Goal: Task Accomplishment & Management: Use online tool/utility

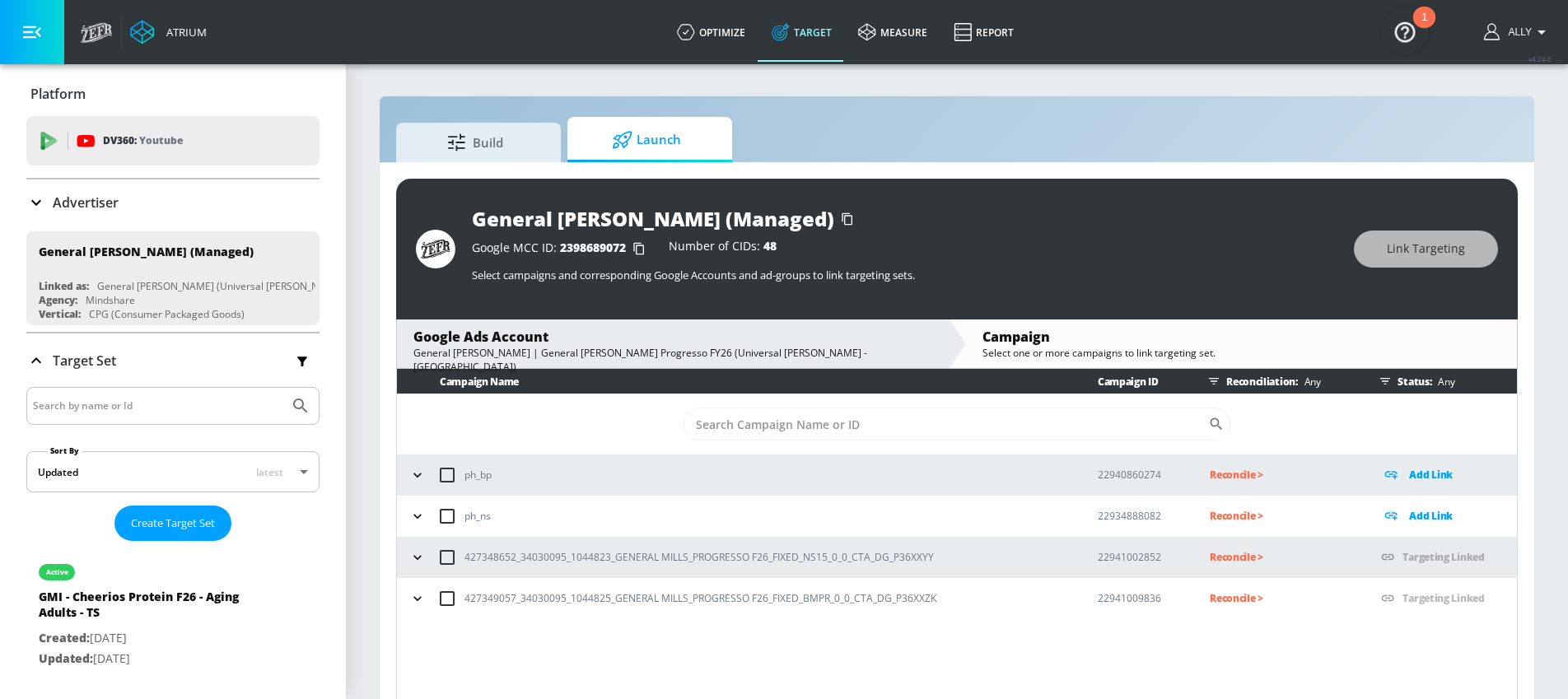
scroll to position [24, 0]
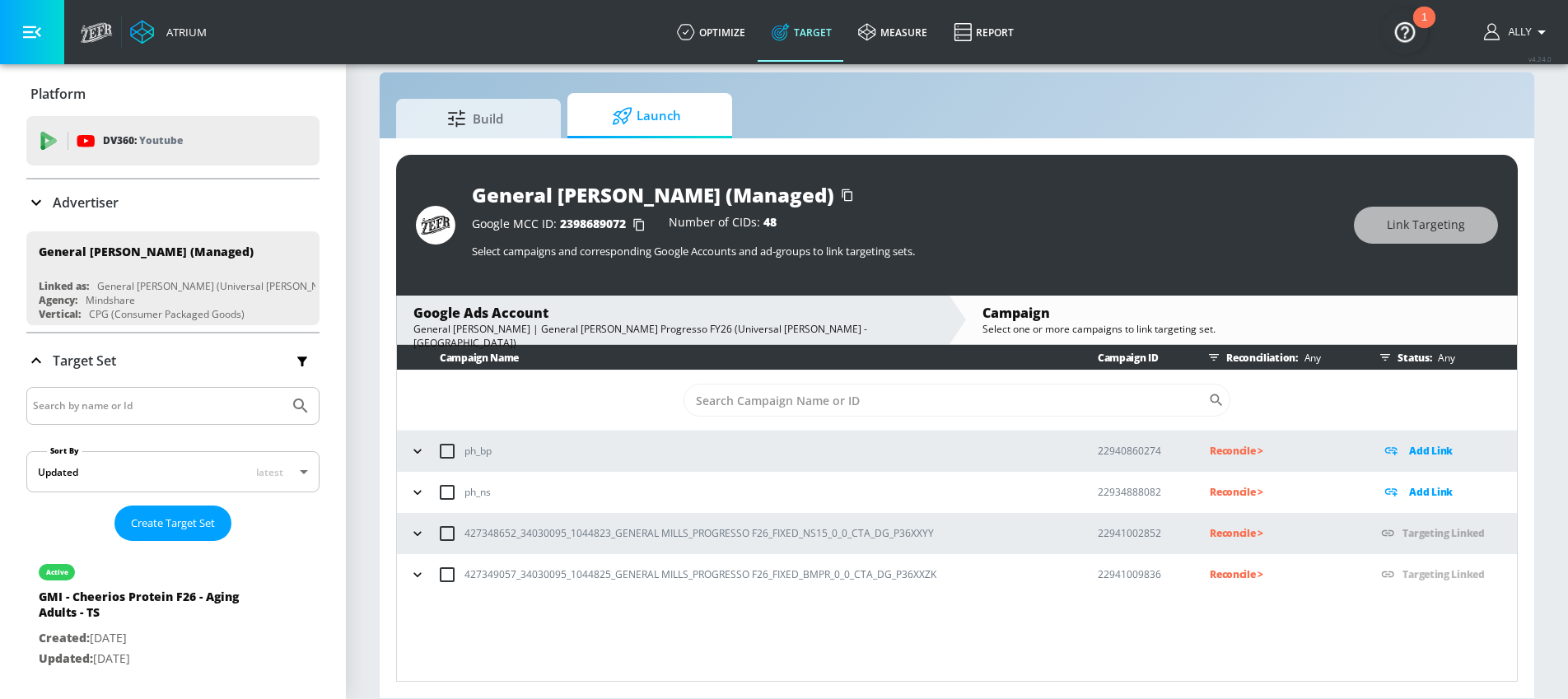
click at [1229, 535] on p "Reconcile >" at bounding box center [1282, 533] width 145 height 19
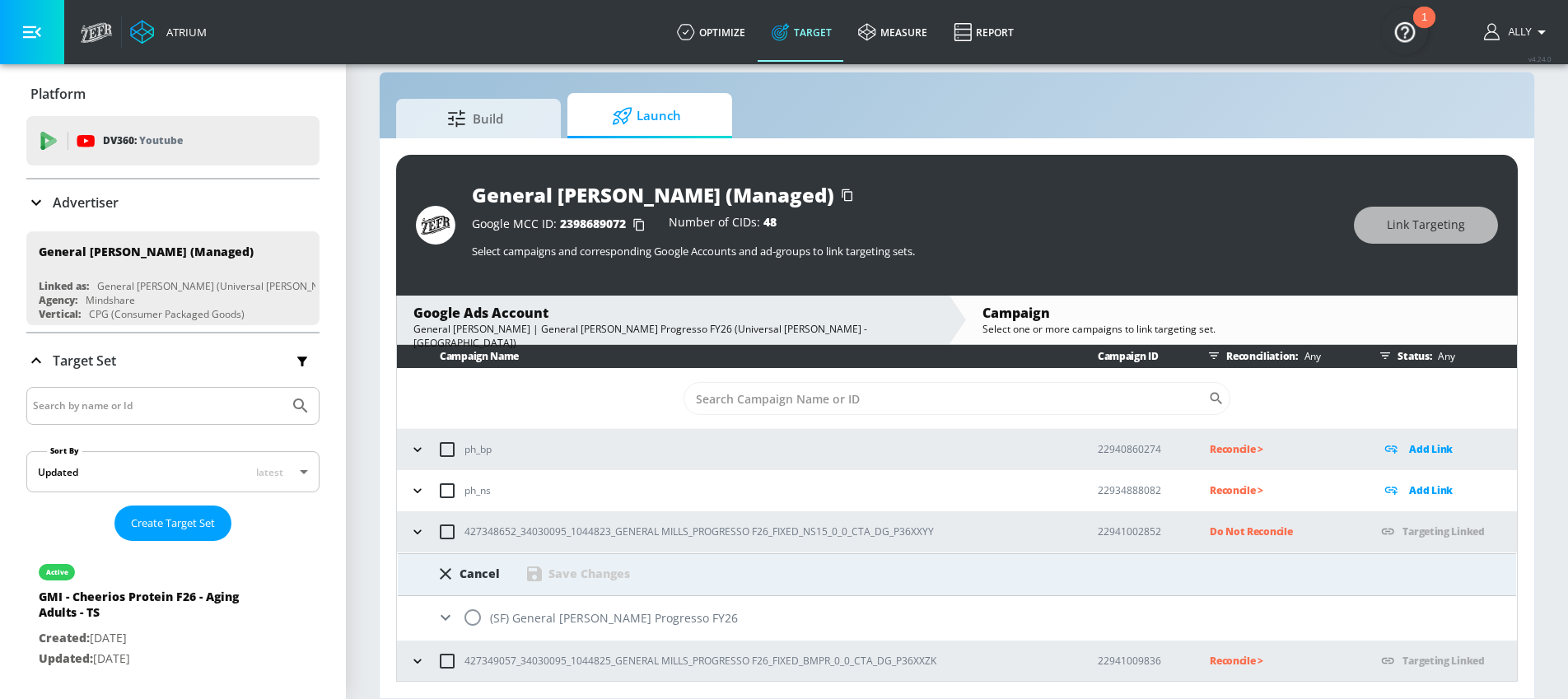
scroll to position [3, 0]
click at [483, 614] on input "radio" at bounding box center [473, 617] width 35 height 35
radio input "true"
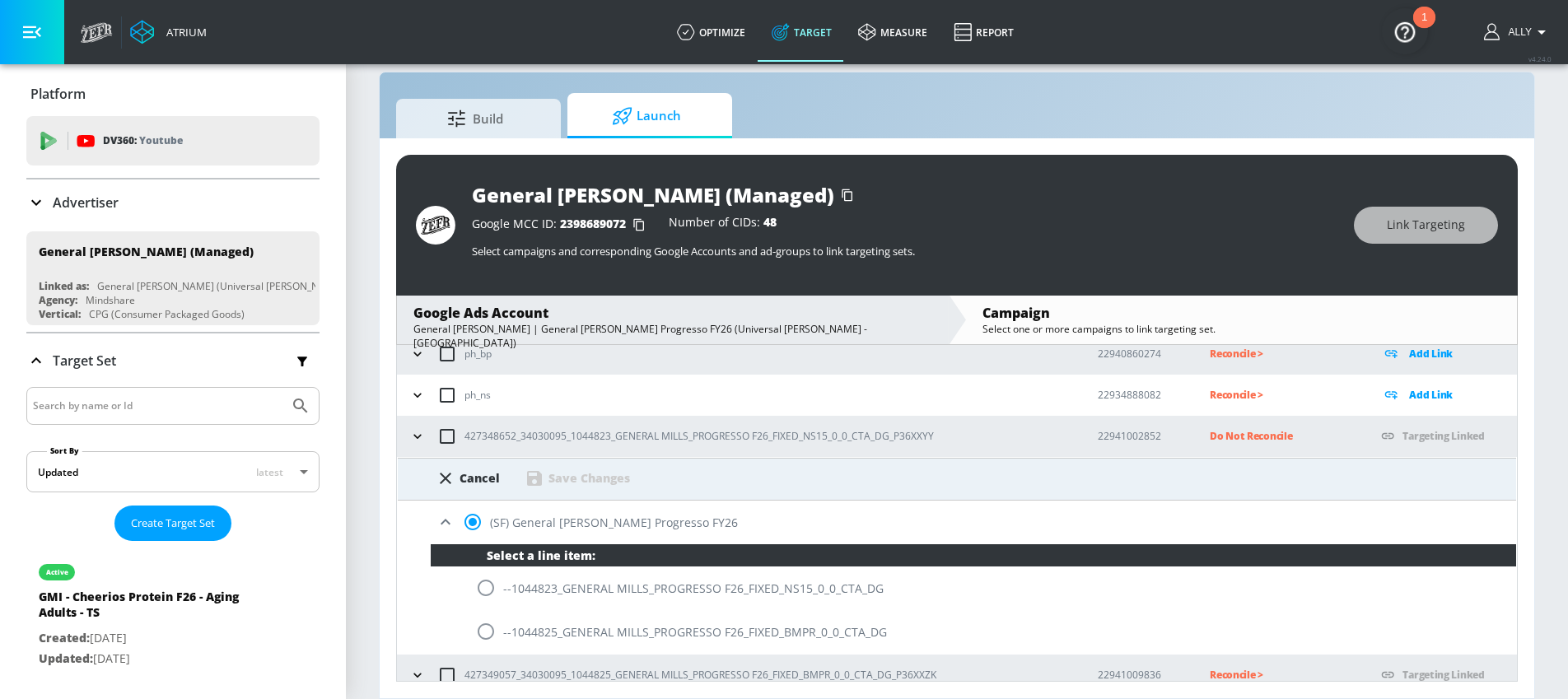
scroll to position [112, 0]
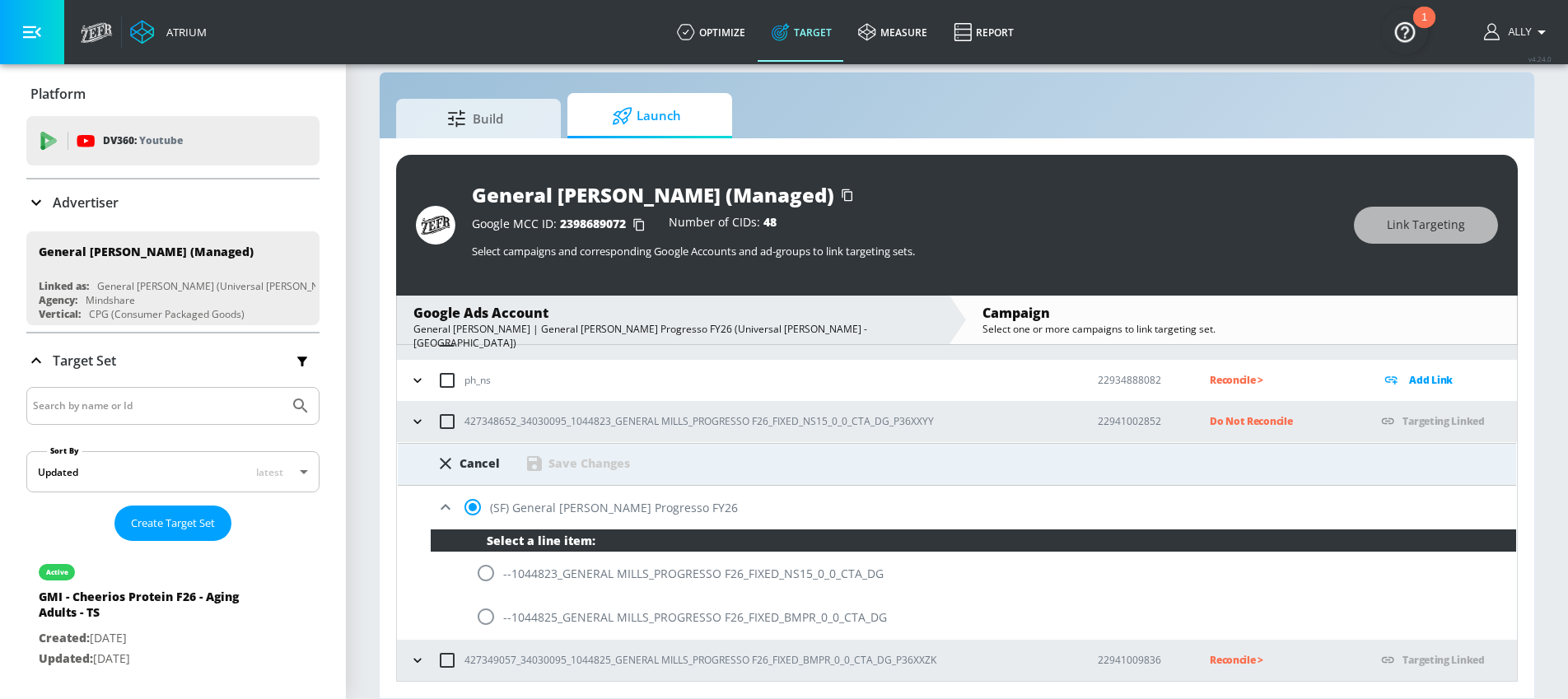
click at [480, 574] on input "radio" at bounding box center [486, 573] width 35 height 35
radio input "true"
click at [584, 459] on div "Save Changes" at bounding box center [589, 463] width 82 height 16
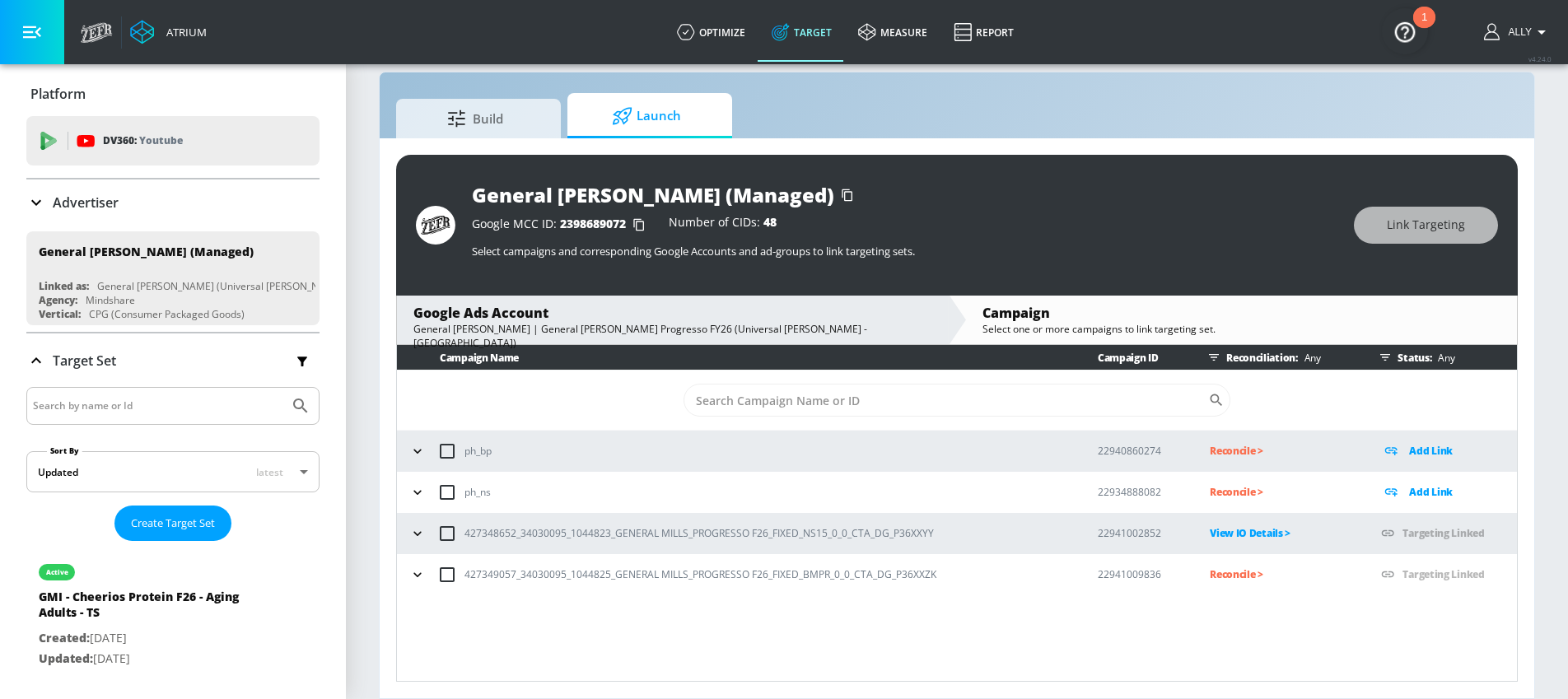
scroll to position [0, 0]
click at [1237, 576] on p "Reconcile >" at bounding box center [1282, 574] width 145 height 19
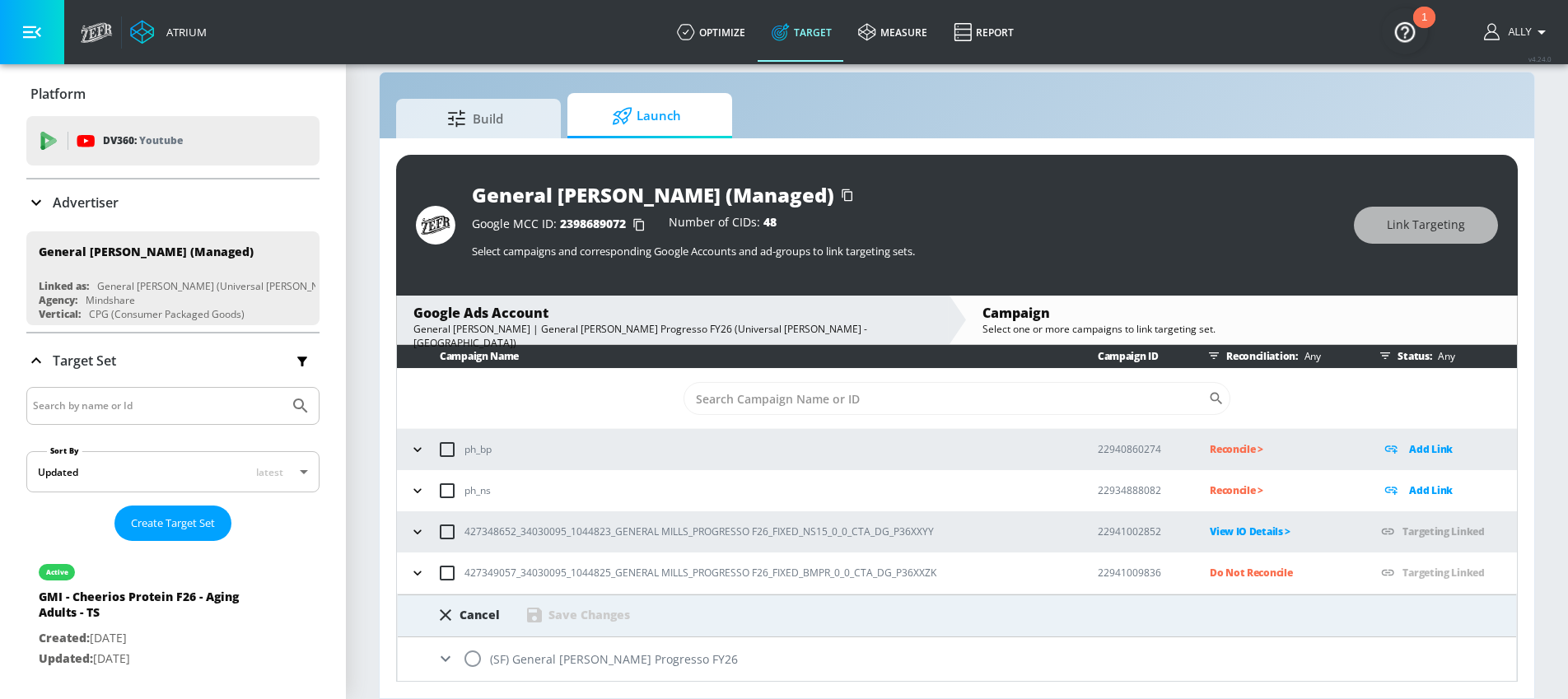
scroll to position [3, 0]
click at [475, 654] on input "radio" at bounding box center [473, 657] width 35 height 35
radio input "true"
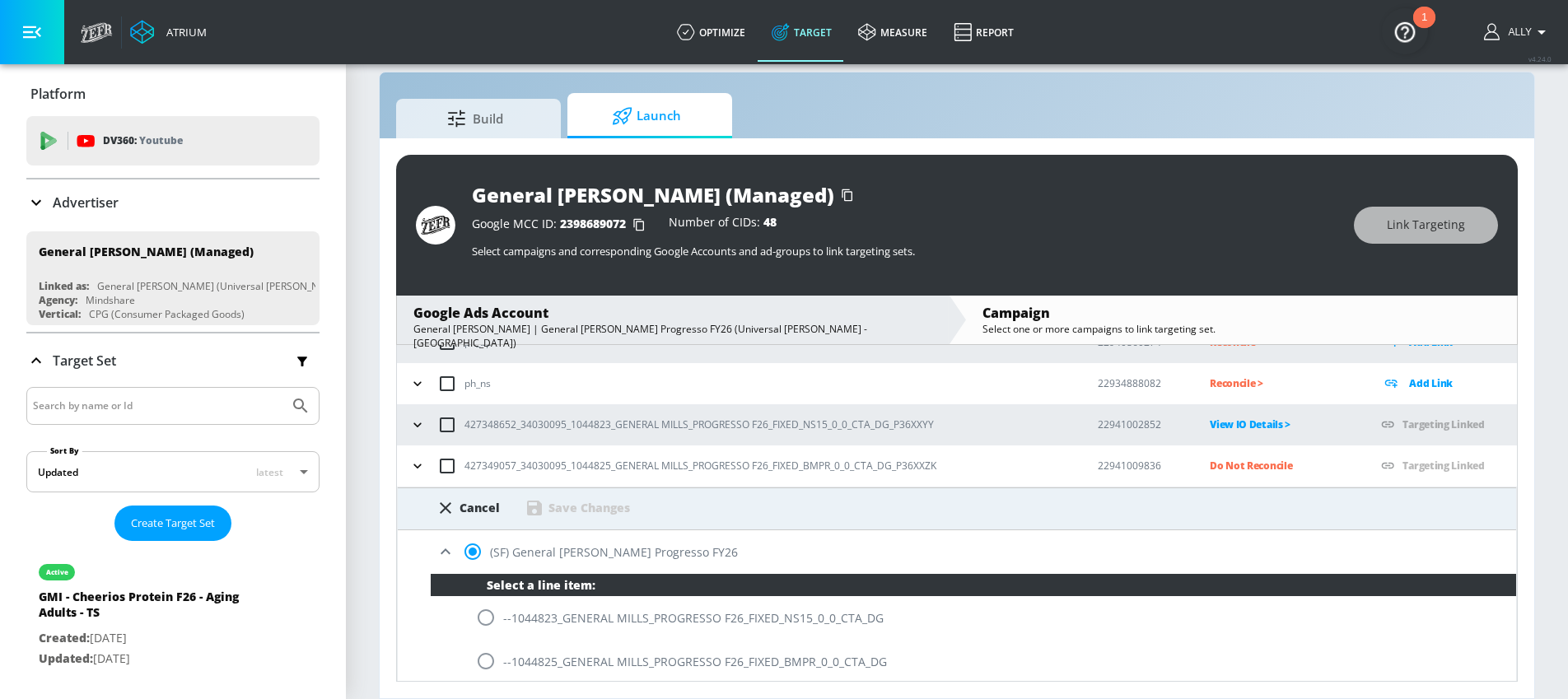
scroll to position [112, 0]
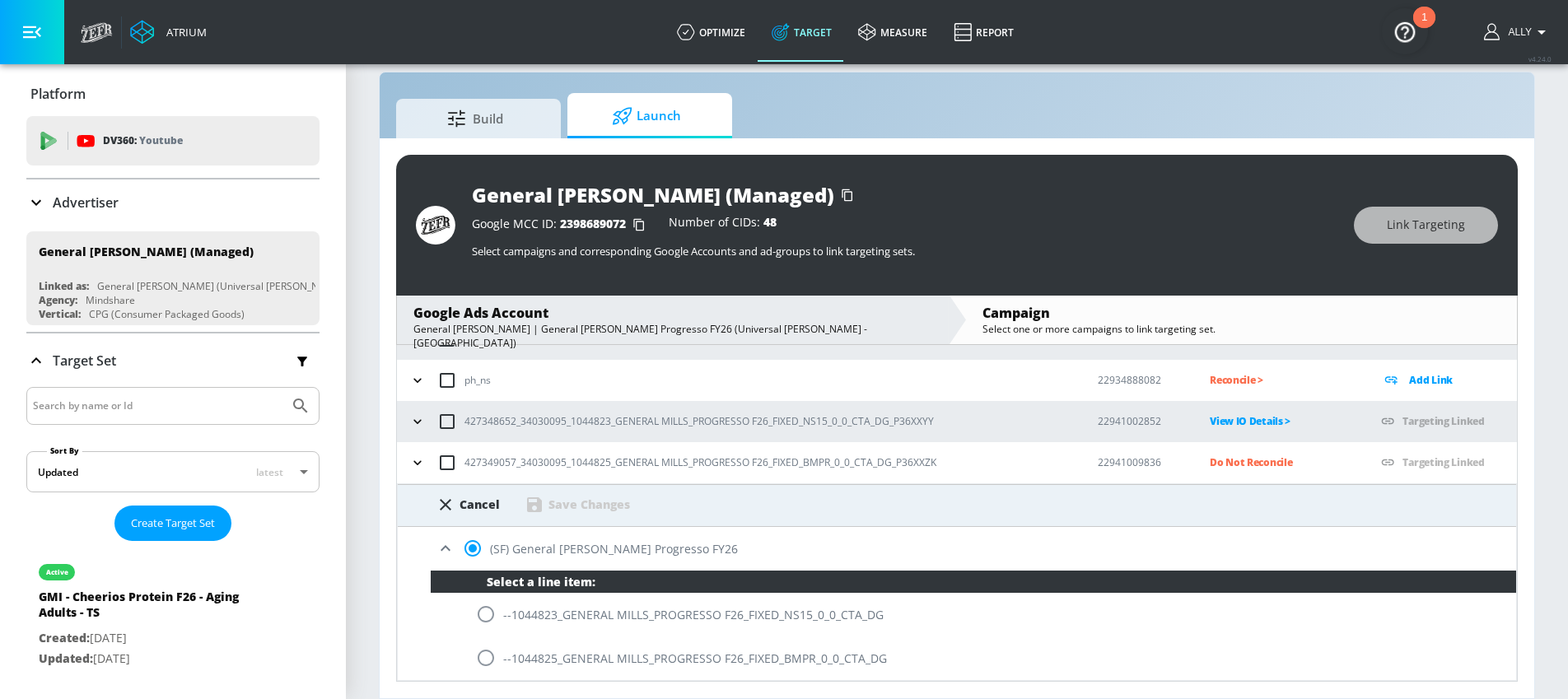
click at [489, 661] on input "radio" at bounding box center [486, 657] width 35 height 35
radio input "true"
click at [566, 496] on div "Save Changes" at bounding box center [589, 504] width 82 height 16
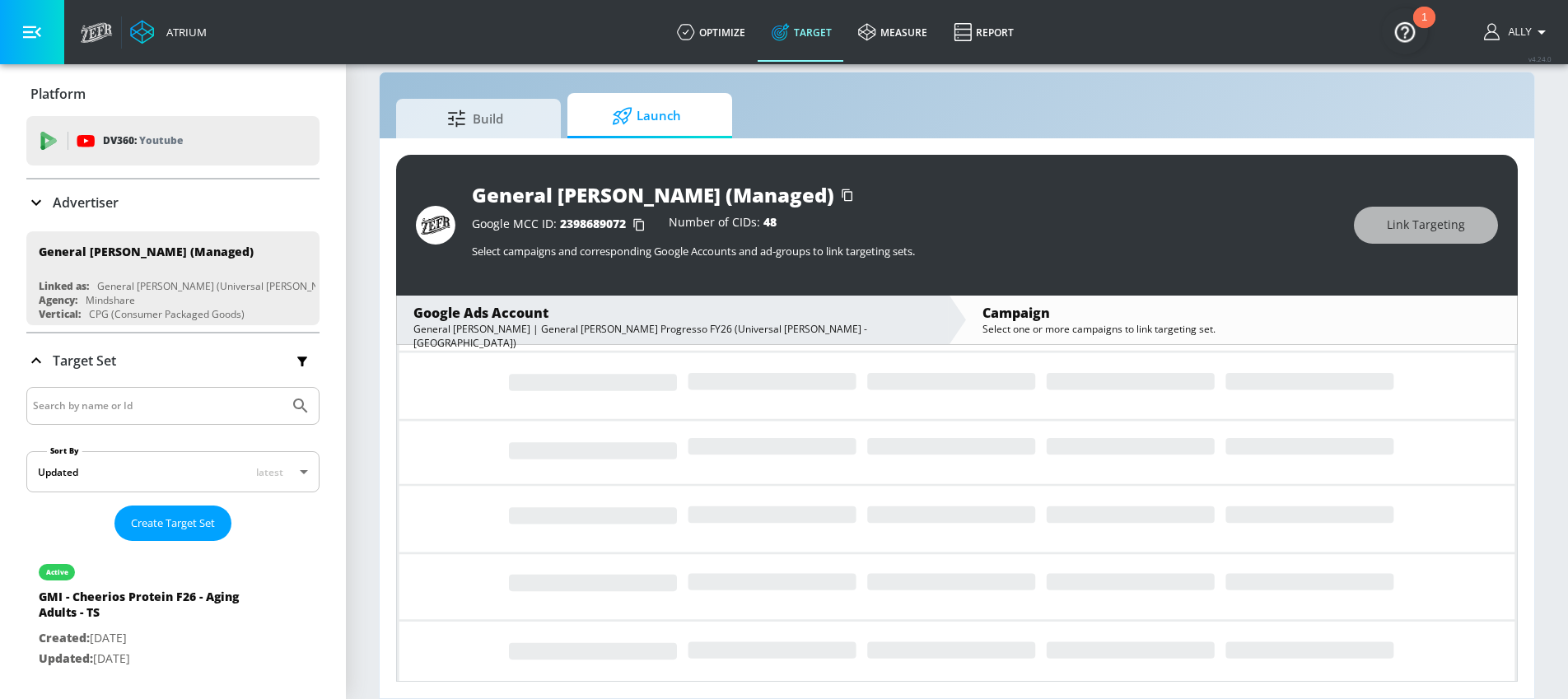
scroll to position [0, 0]
